Goal: Go to known website: Go to known website

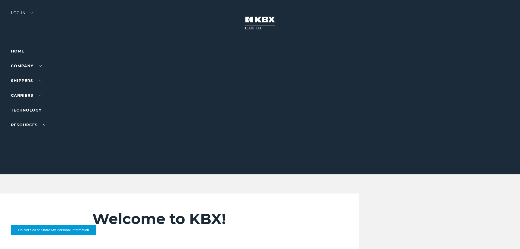
click at [30, 11] on div "Log in" at bounding box center [22, 15] width 22 height 8
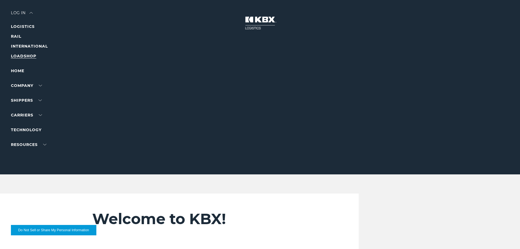
click at [25, 56] on link "LOADSHOP" at bounding box center [23, 56] width 25 height 5
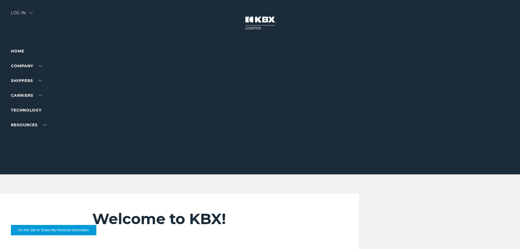
click at [32, 15] on div "Log in" at bounding box center [22, 15] width 22 height 8
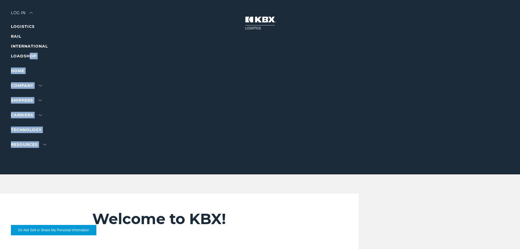
click at [33, 55] on link "LOADSHOP" at bounding box center [23, 56] width 25 height 5
